Goal: Information Seeking & Learning: Learn about a topic

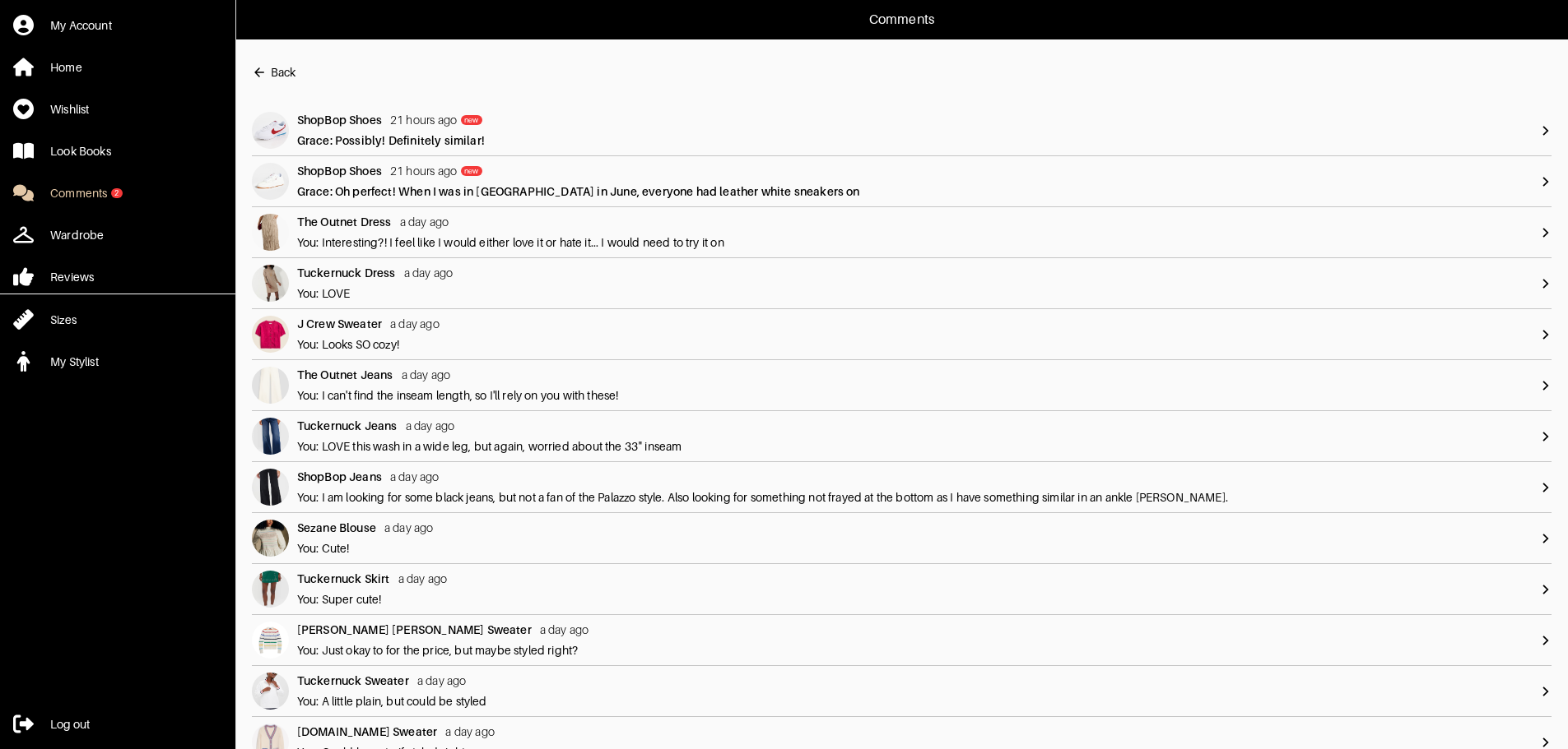
click at [392, 184] on div "Grace: Oh perfect! When I was in [GEOGRAPHIC_DATA] in June, everyone had leathe…" at bounding box center [918, 191] width 1243 height 16
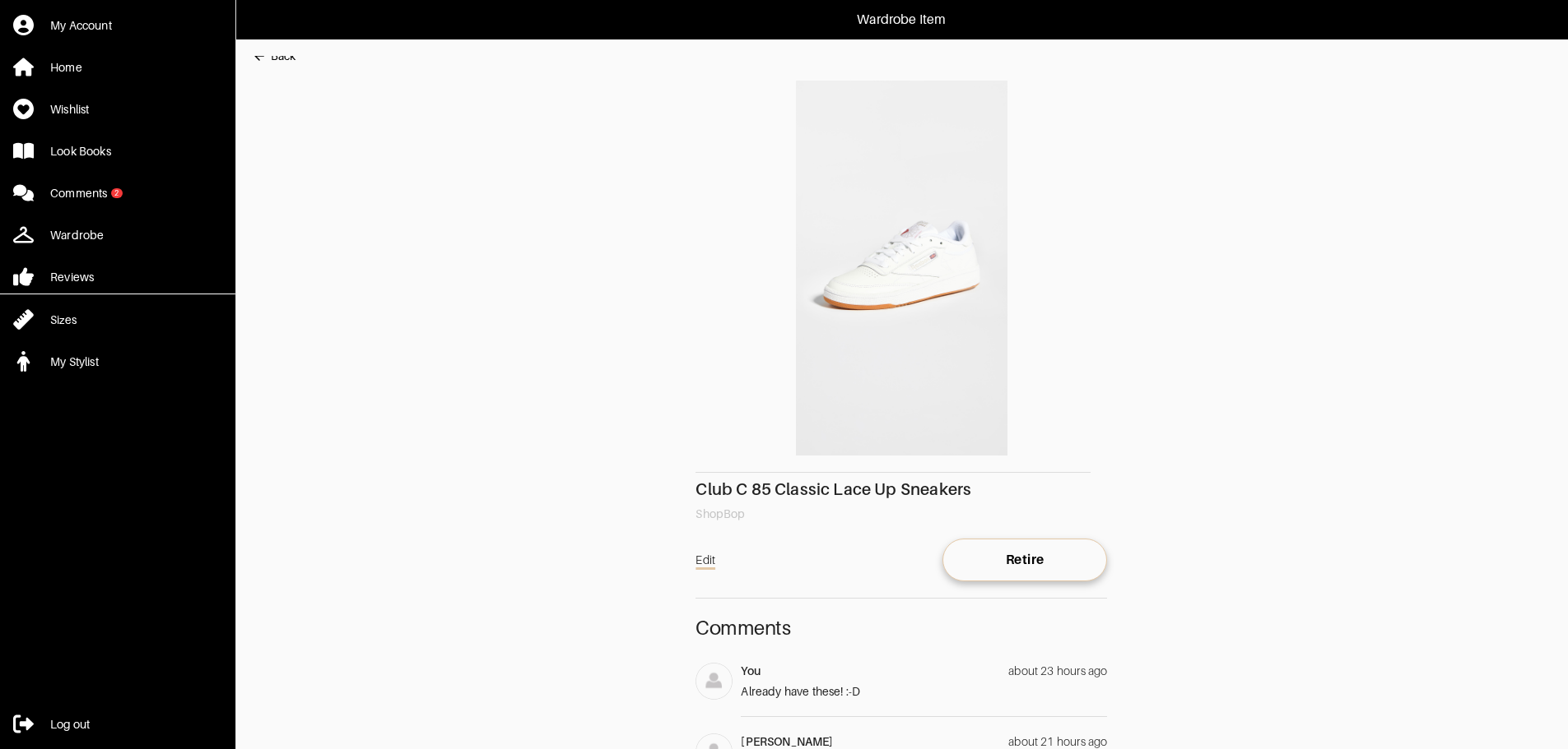
click at [278, 62] on div "Back" at bounding box center [282, 55] width 24 height 16
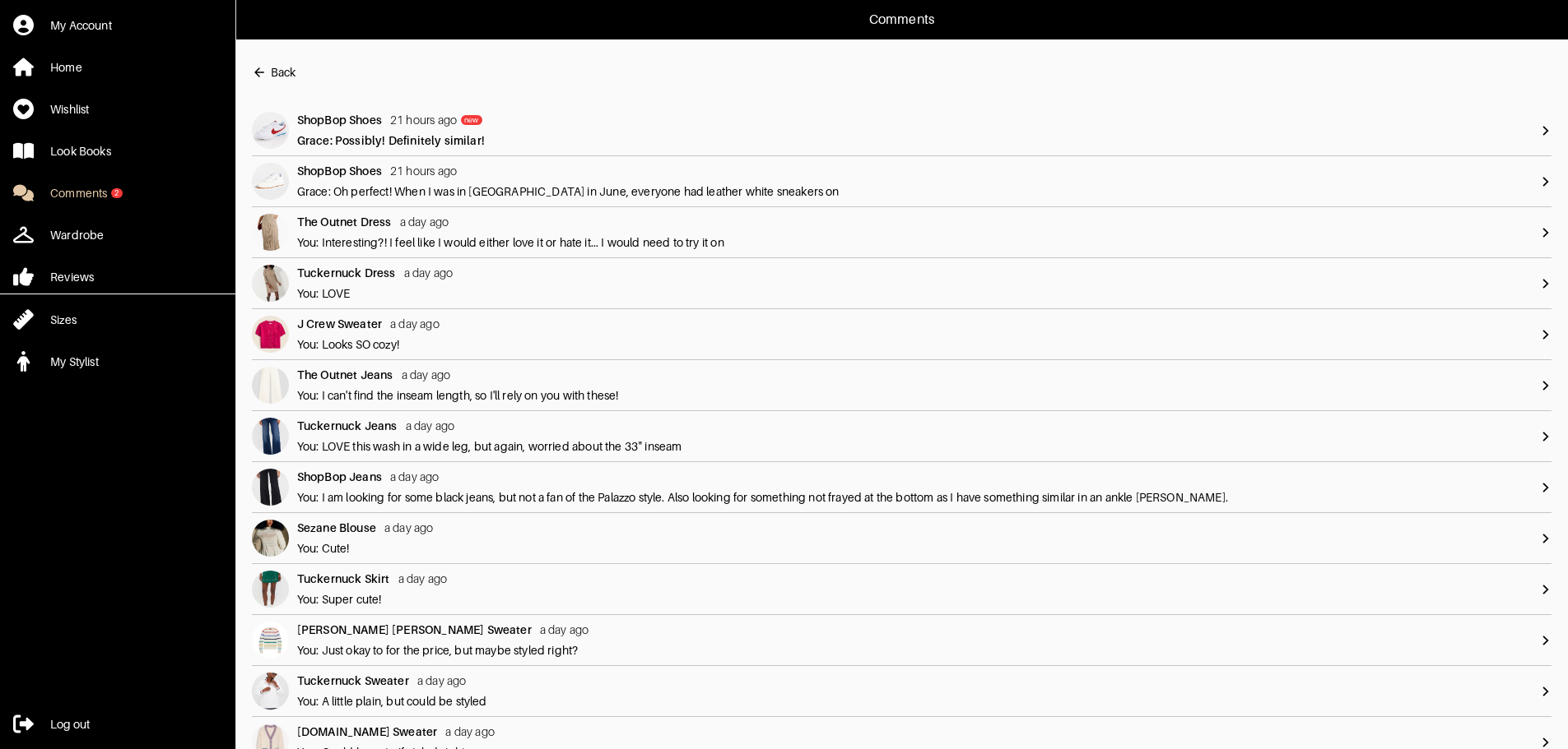
click at [449, 137] on div "Grace: Possibly! Definitely similar!" at bounding box center [918, 140] width 1243 height 16
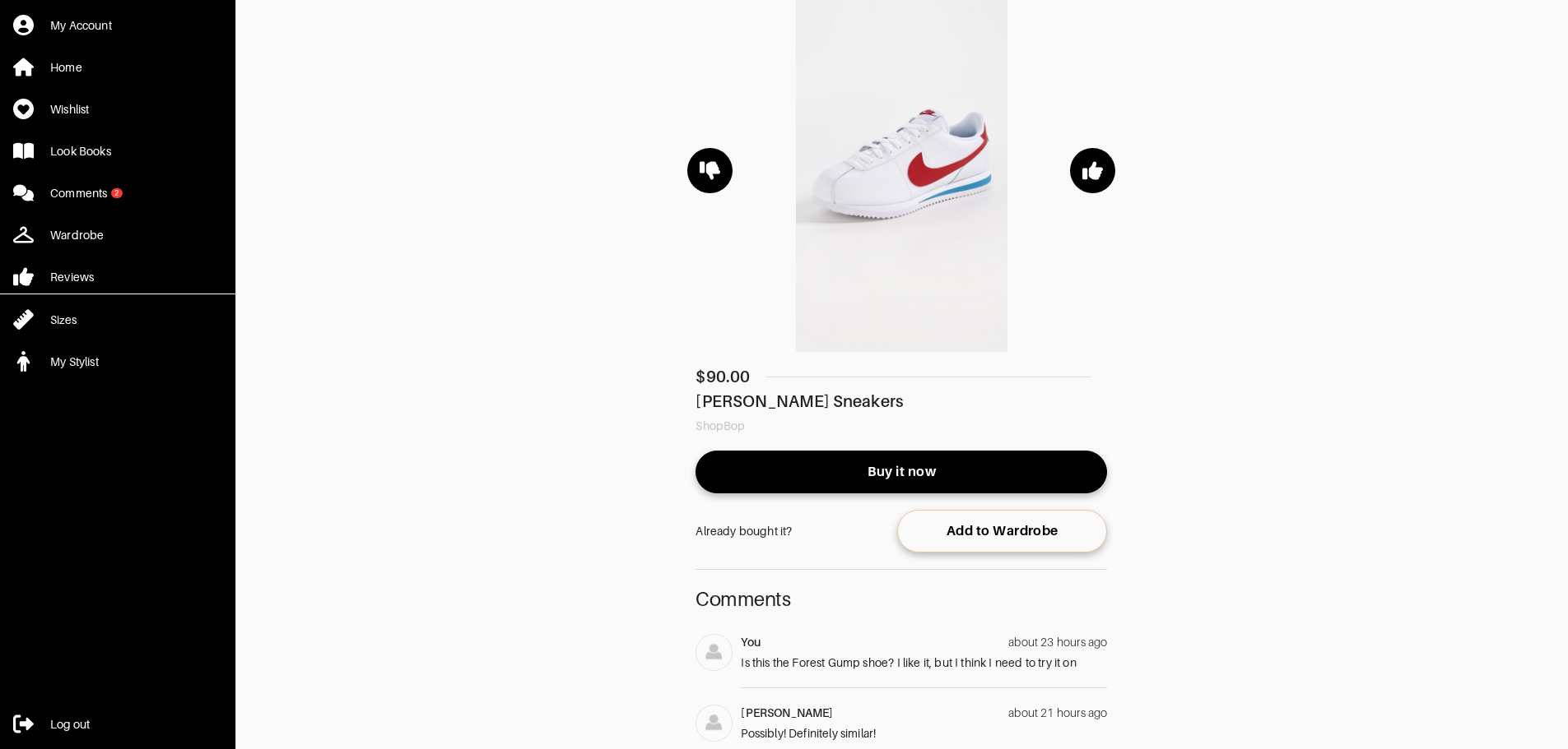
scroll to position [247, 0]
